Goal: Navigation & Orientation: Find specific page/section

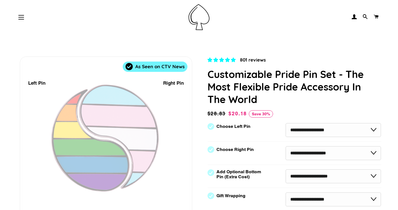
select select "**********"
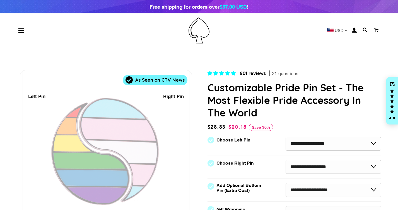
select select "**********"
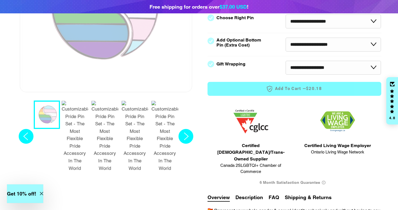
scroll to position [146, 0]
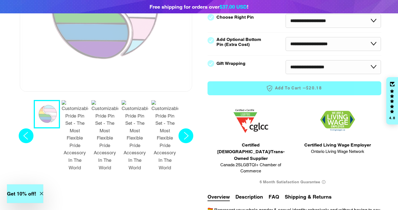
click at [182, 128] on circle "Next slide" at bounding box center [185, 135] width 15 height 15
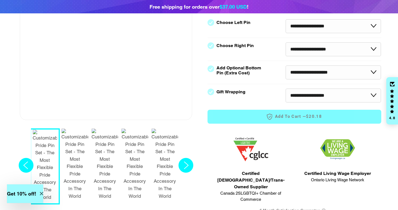
scroll to position [169, 0]
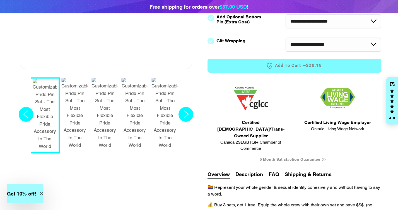
click at [184, 107] on circle "Next slide" at bounding box center [185, 114] width 15 height 15
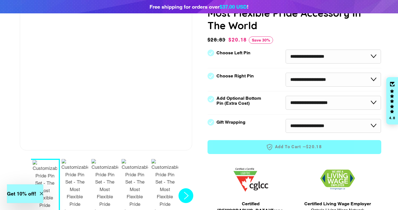
scroll to position [90, 0]
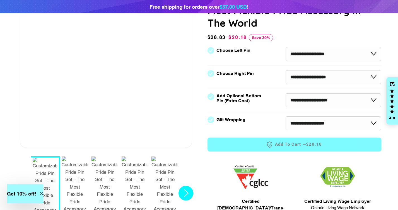
click at [188, 186] on circle "Next slide" at bounding box center [185, 193] width 15 height 15
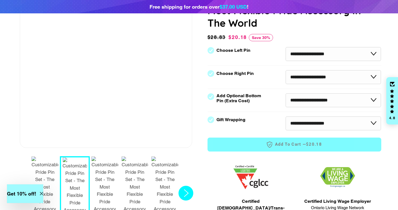
click at [188, 186] on circle "Next slide" at bounding box center [185, 193] width 15 height 15
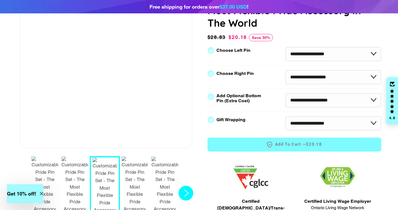
click at [188, 186] on circle "Next slide" at bounding box center [185, 193] width 15 height 15
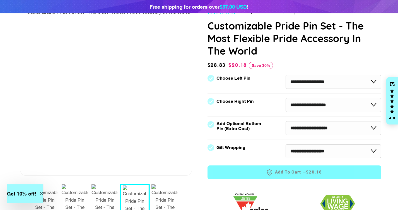
scroll to position [64, 0]
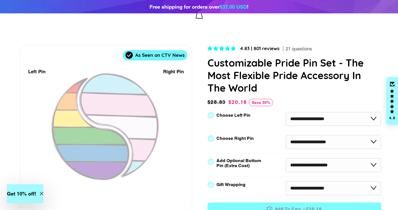
scroll to position [0, 0]
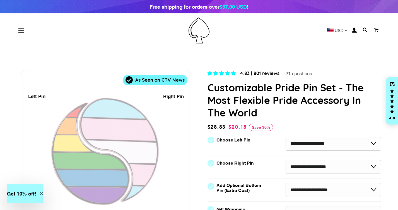
click at [20, 27] on button "Site navigation" at bounding box center [21, 31] width 14 height 14
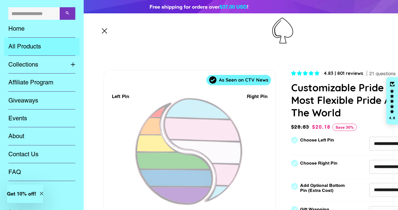
click at [26, 45] on link "All Products" at bounding box center [41, 47] width 75 height 18
